Goal: Feedback & Contribution: Contribute content

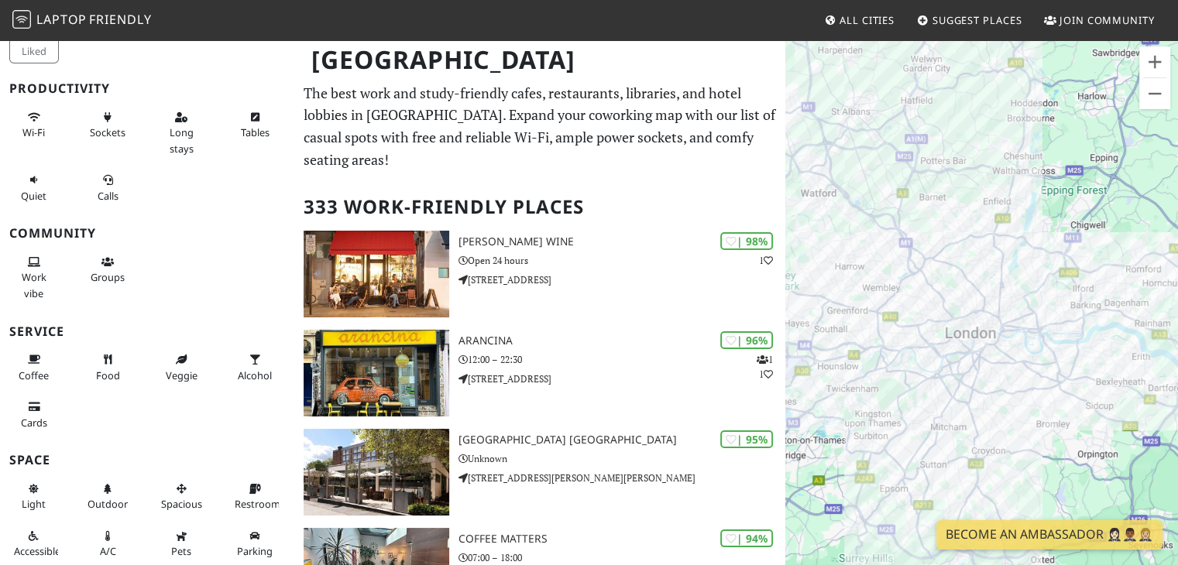
click at [101, 23] on span "Friendly" at bounding box center [120, 19] width 62 height 17
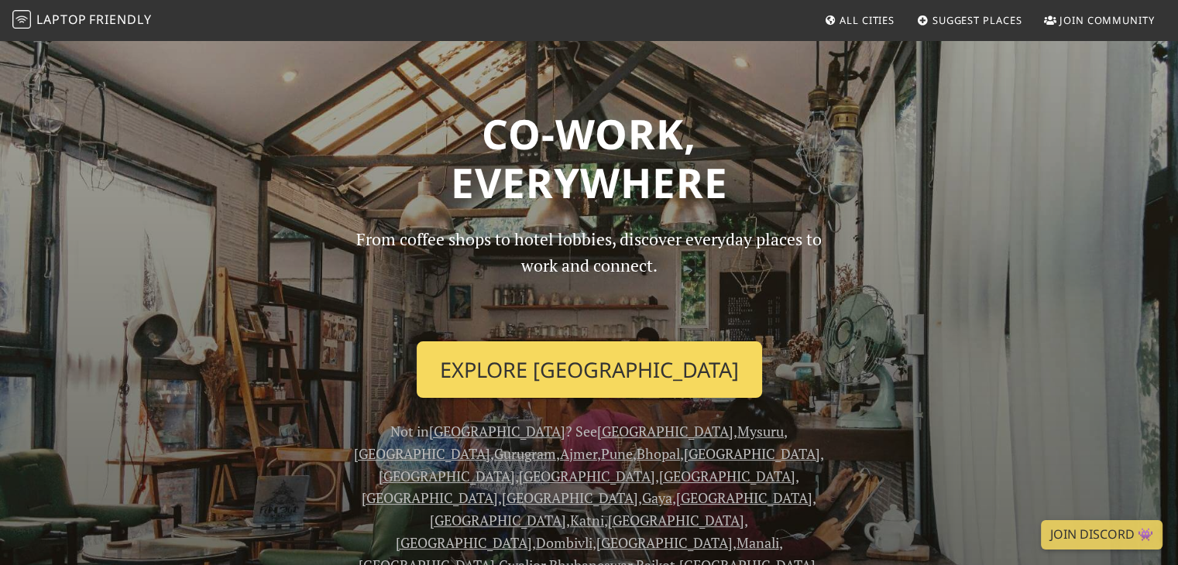
click at [641, 379] on link "Explore Ahmedabad" at bounding box center [589, 370] width 345 height 57
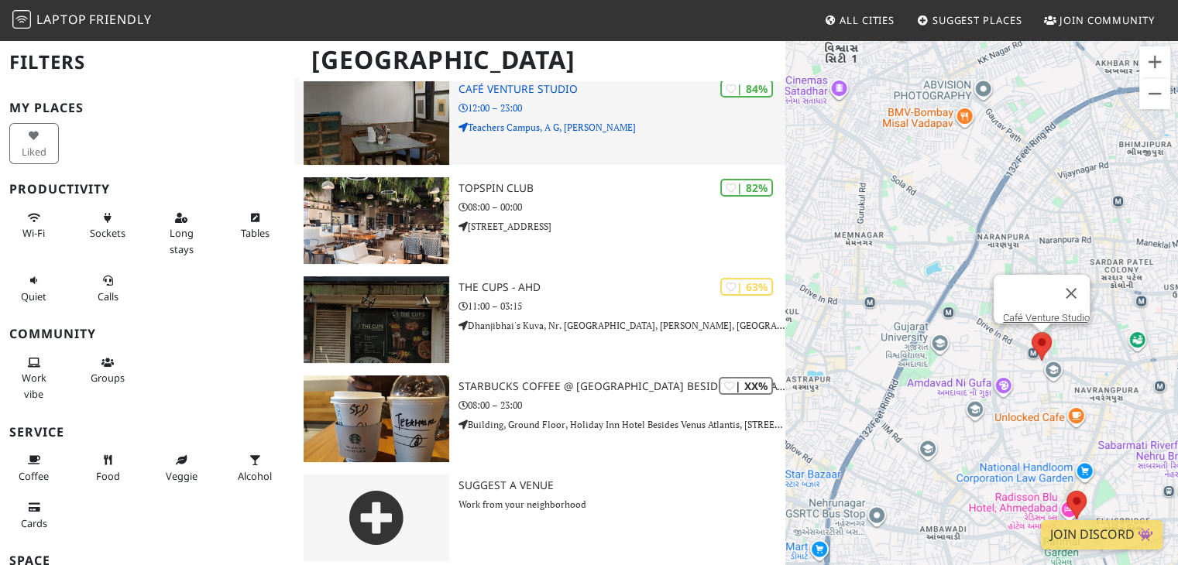
scroll to position [260, 0]
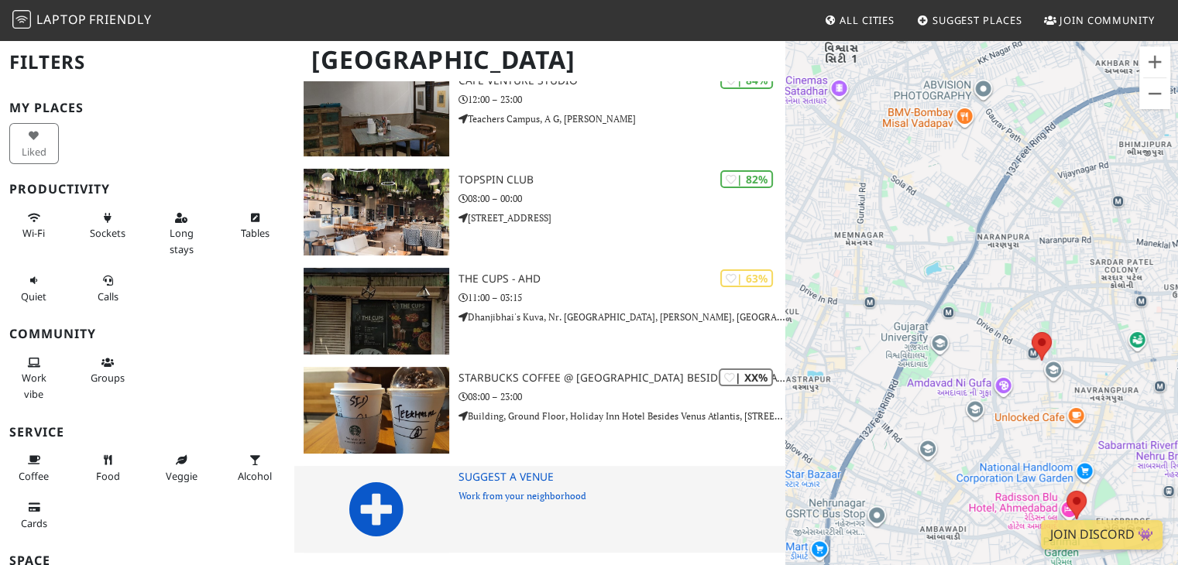
click at [455, 513] on div at bounding box center [375, 509] width 163 height 87
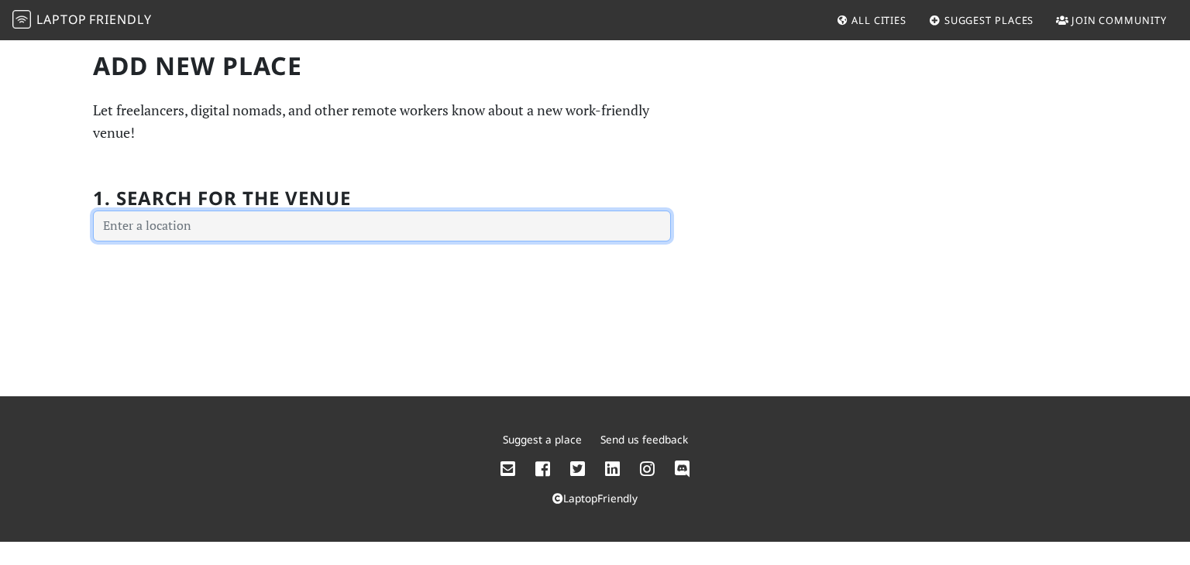
click at [279, 222] on input "text" at bounding box center [382, 226] width 578 height 31
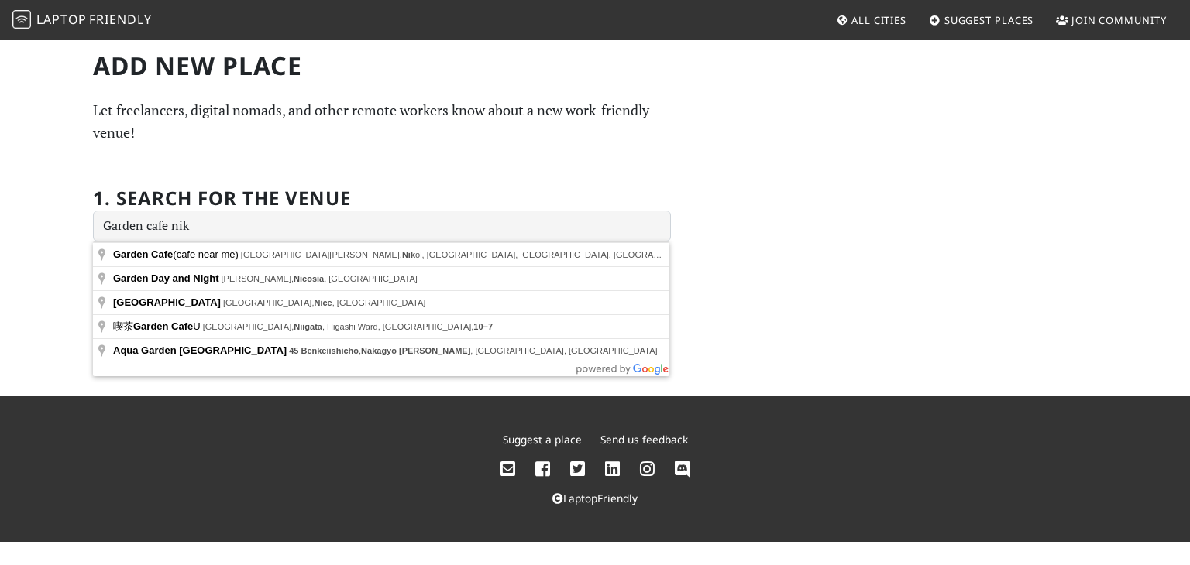
type input "Garden Cafe (cafe near me), [GEOGRAPHIC_DATA], [PERSON_NAME][GEOGRAPHIC_DATA], …"
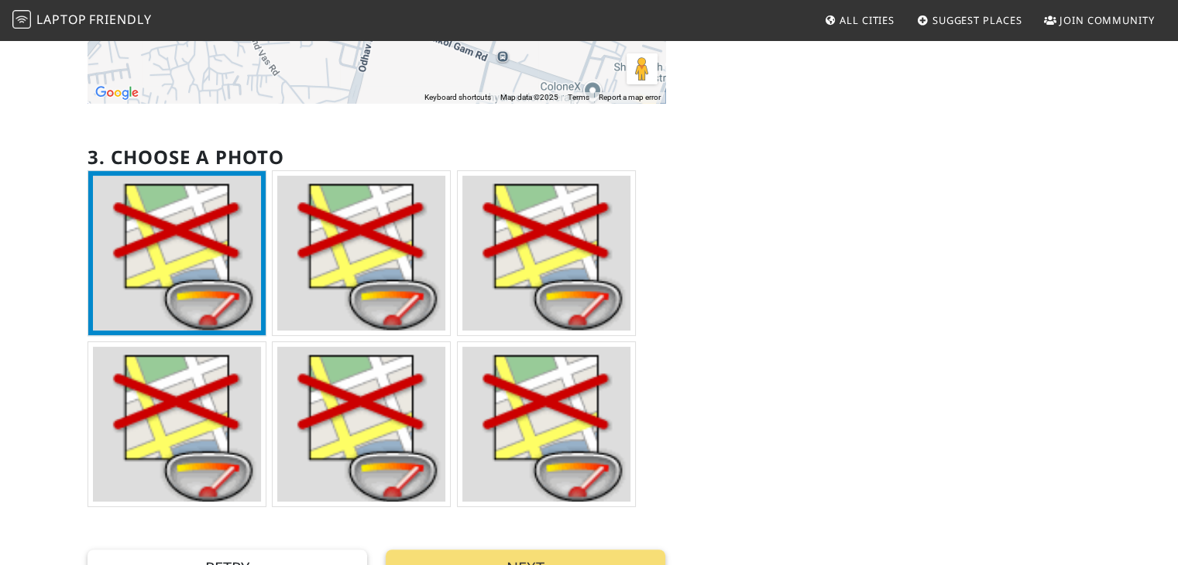
scroll to position [387, 0]
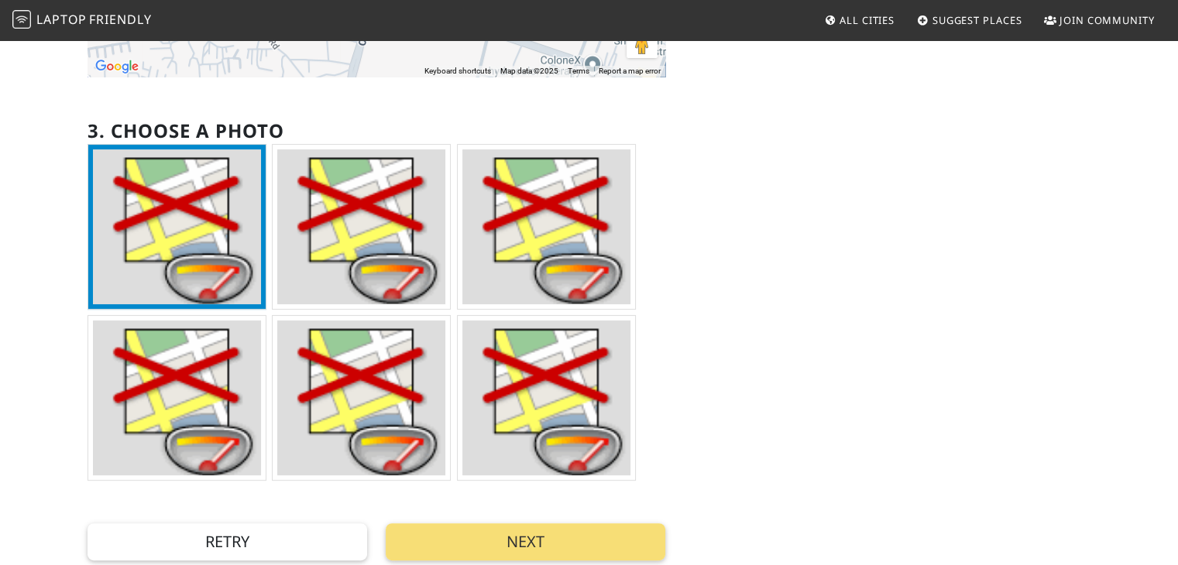
click at [537, 253] on img at bounding box center [546, 226] width 168 height 155
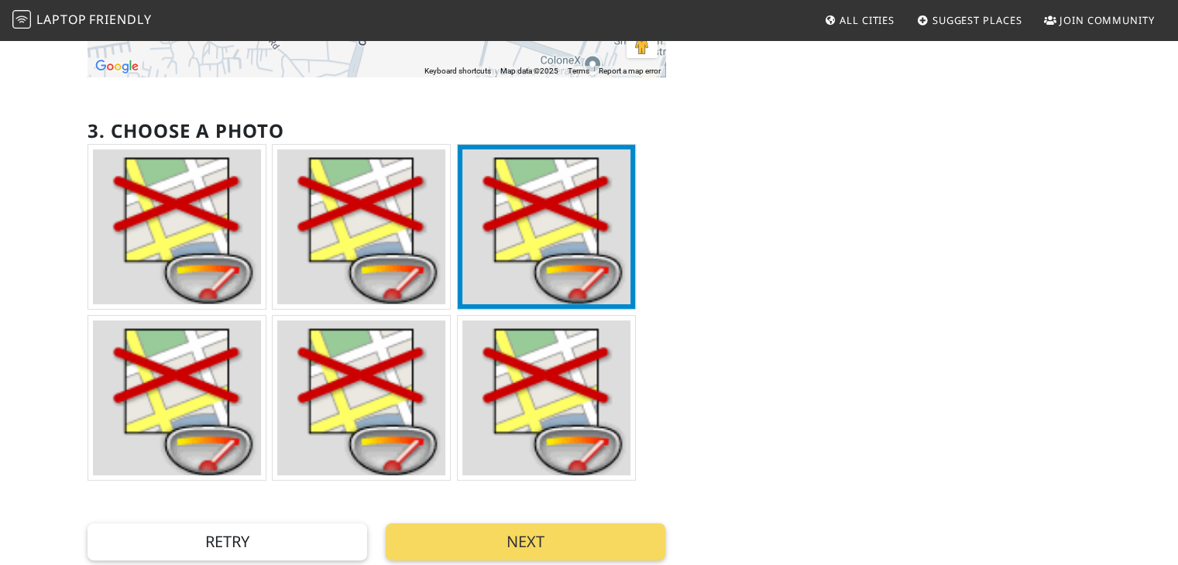
click at [520, 536] on button "Next" at bounding box center [526, 542] width 280 height 37
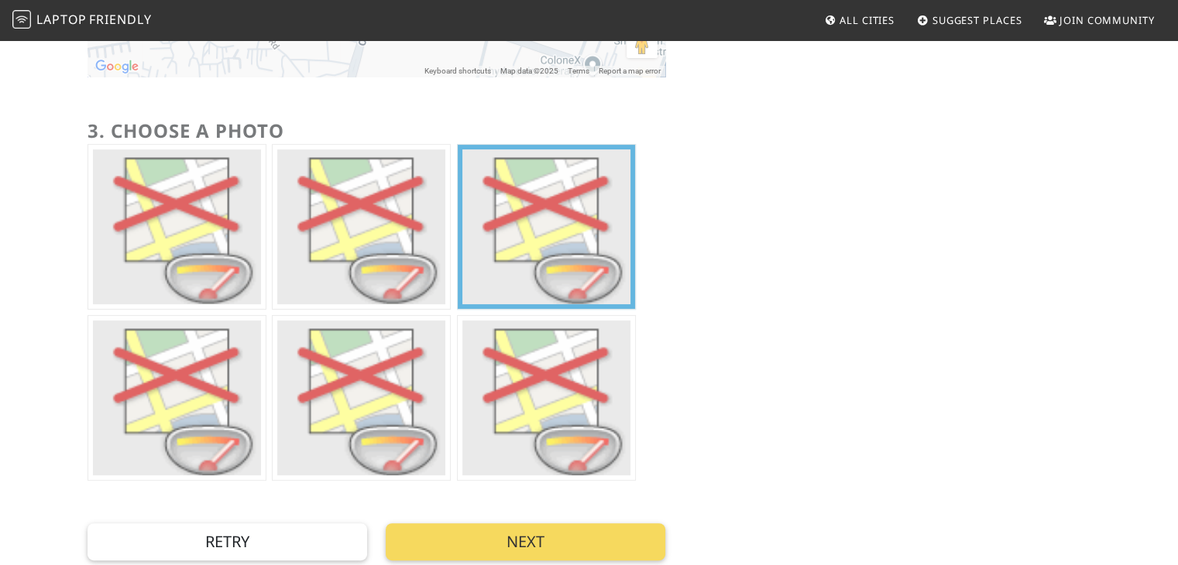
scroll to position [0, 0]
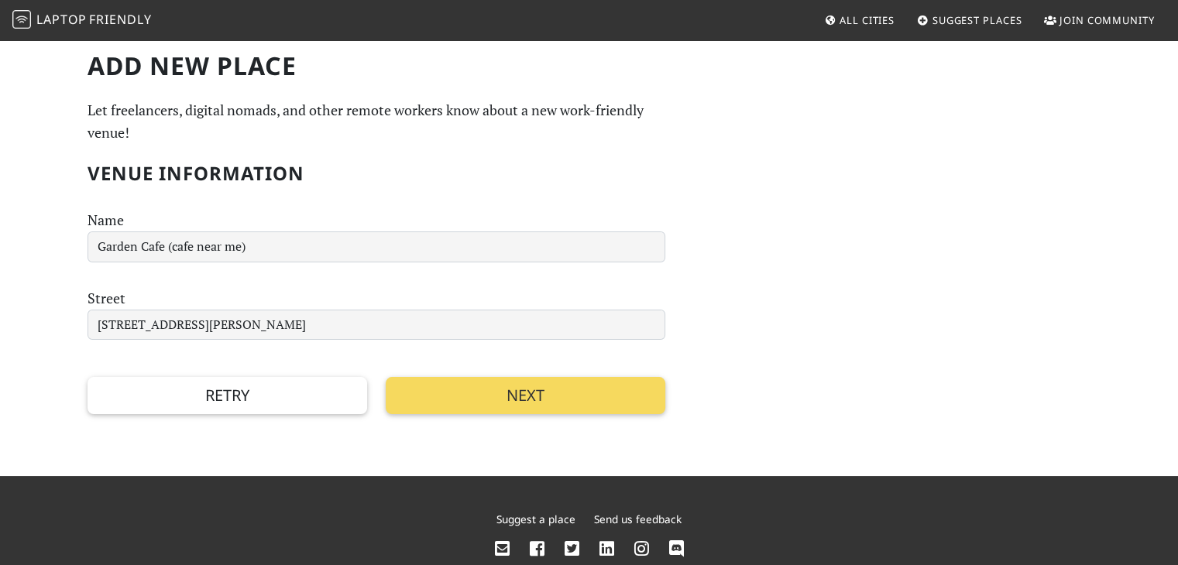
click at [495, 390] on button "Next" at bounding box center [526, 395] width 280 height 37
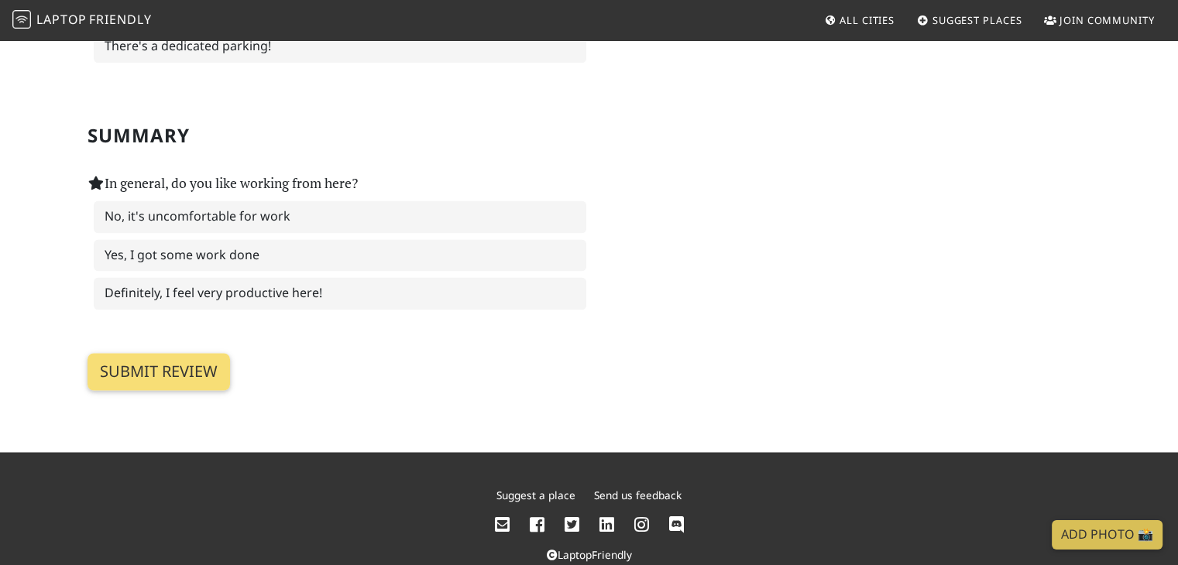
scroll to position [2408, 0]
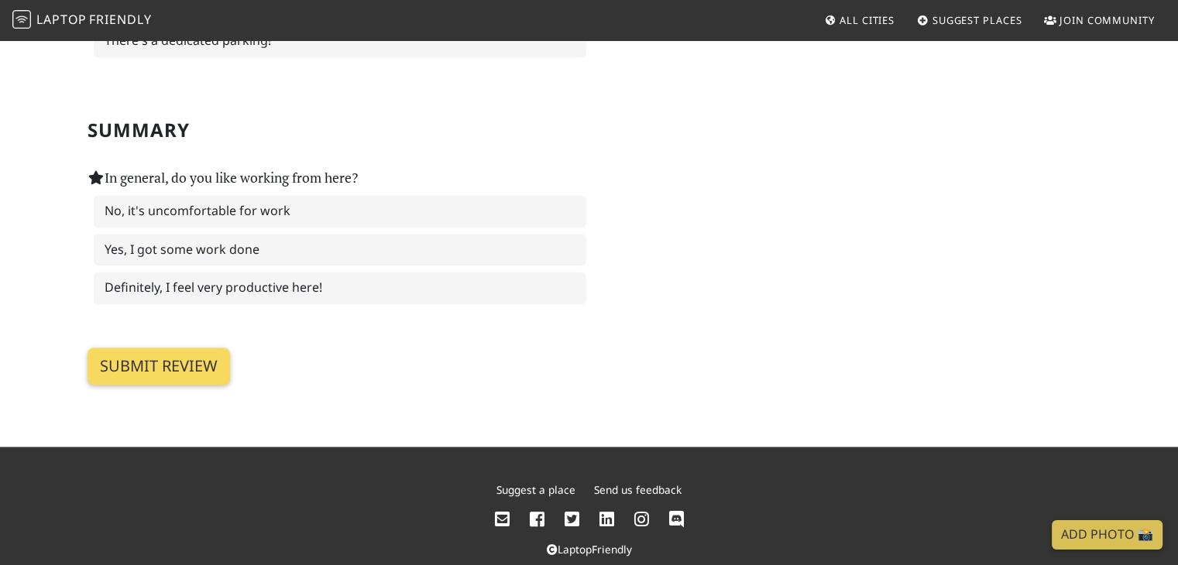
click at [133, 348] on input "Submit review" at bounding box center [159, 366] width 143 height 37
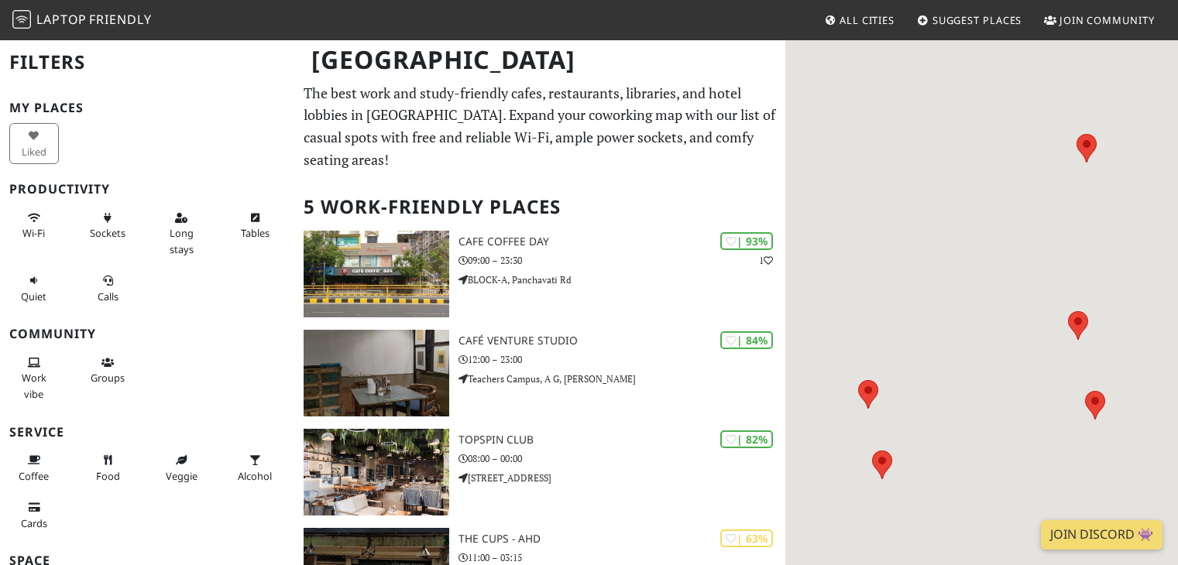
scroll to position [260, 0]
